Goal: Transaction & Acquisition: Purchase product/service

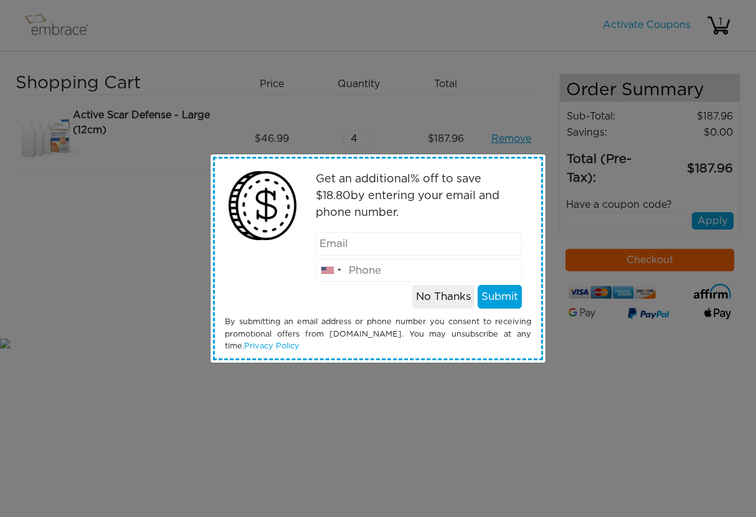
click at [442, 300] on button "No Thanks" at bounding box center [443, 297] width 62 height 24
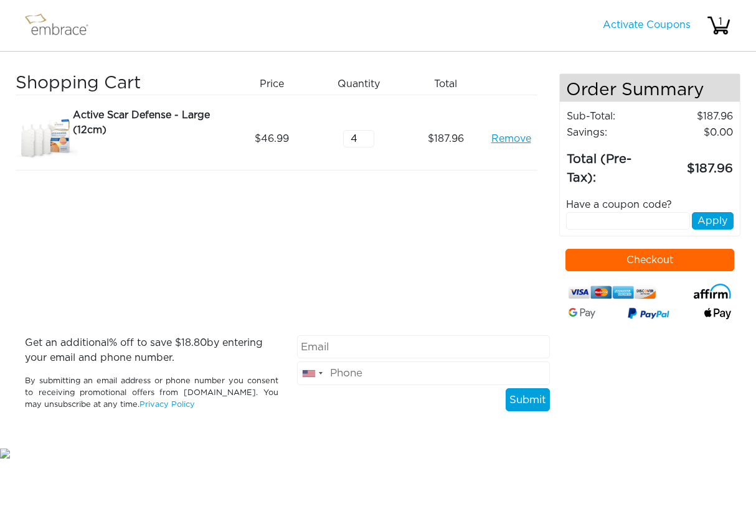
click at [645, 260] on button "Checkout" at bounding box center [649, 260] width 169 height 22
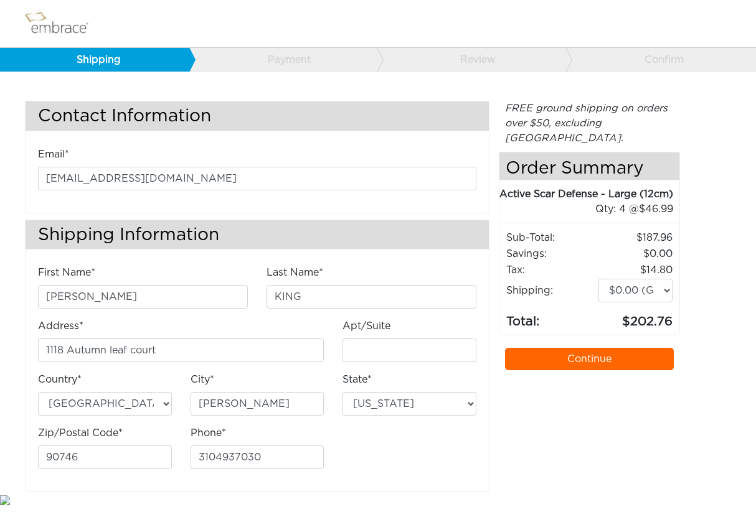
select select "CA"
click at [555, 370] on link "Continue" at bounding box center [589, 359] width 169 height 22
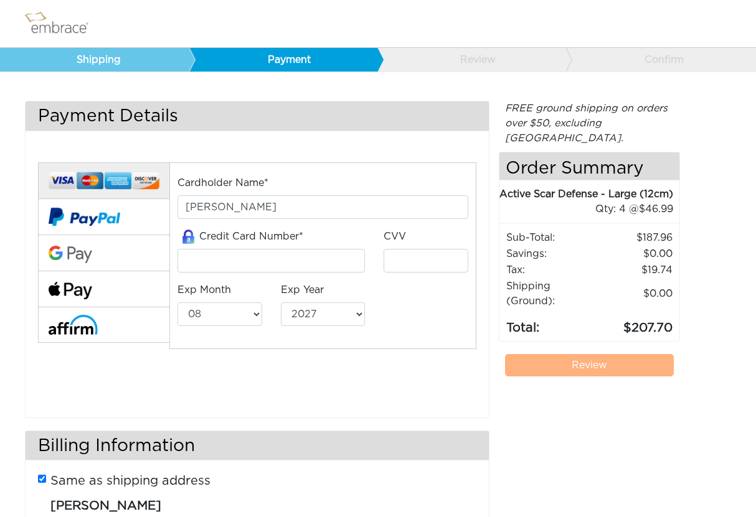
select select "8"
select select "2027"
click at [71, 326] on img at bounding box center [73, 324] width 49 height 19
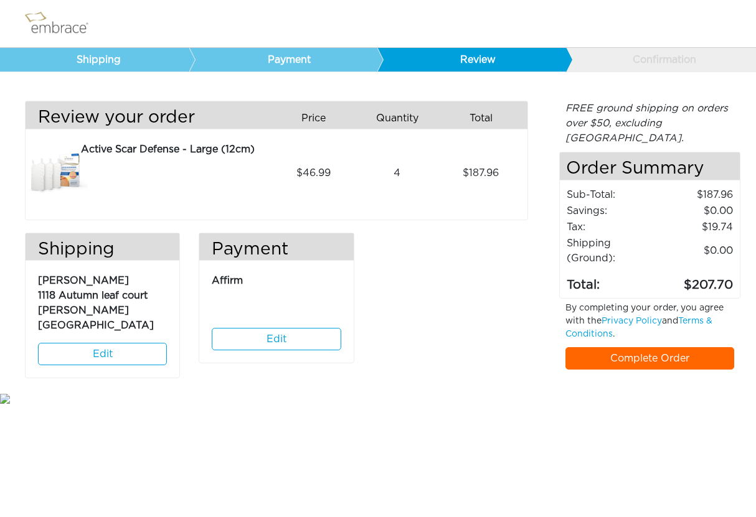
click at [614, 347] on link "Complete Order" at bounding box center [649, 358] width 169 height 22
